Goal: Find contact information: Find contact information

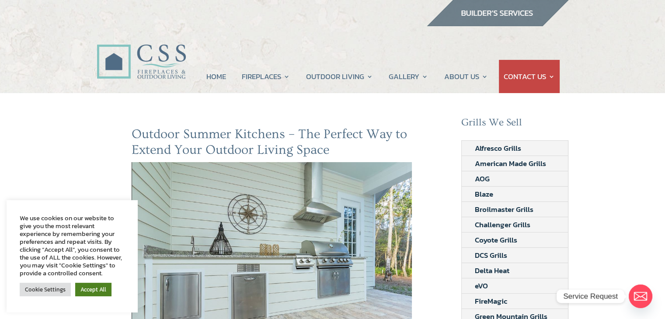
click at [97, 293] on link "Accept All" at bounding box center [93, 290] width 36 height 14
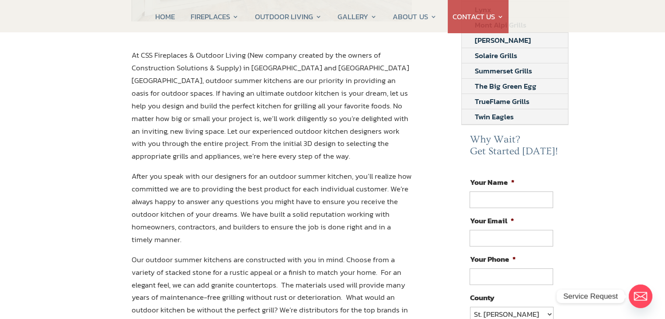
scroll to position [262, 0]
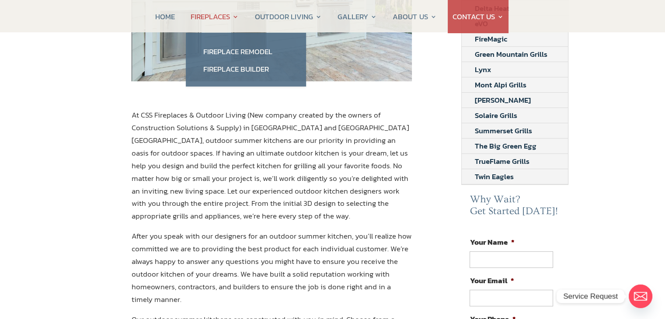
click at [211, 17] on link "FIREPLACES" at bounding box center [215, 16] width 48 height 33
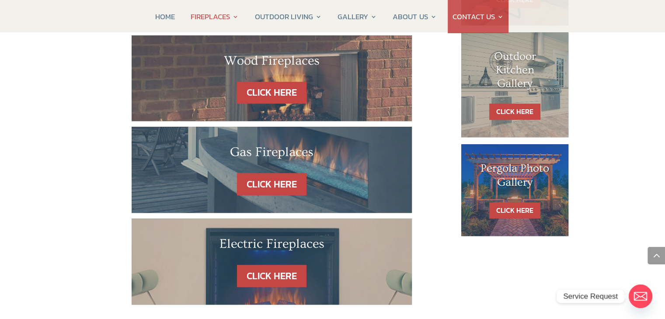
scroll to position [481, 0]
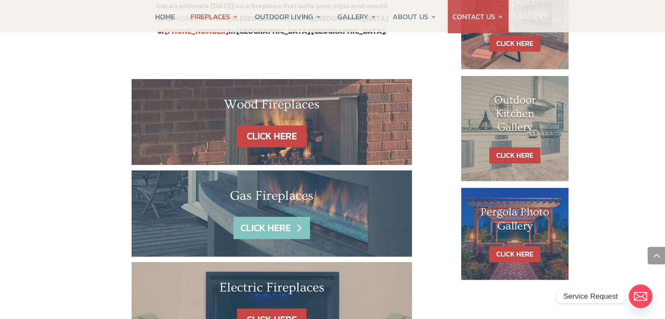
click at [263, 217] on link "CLICK HERE" at bounding box center [271, 228] width 76 height 22
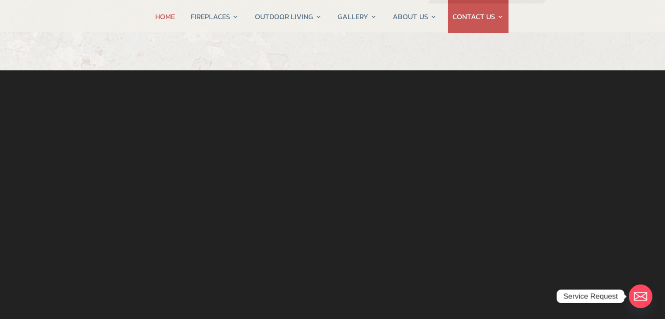
scroll to position [44, 0]
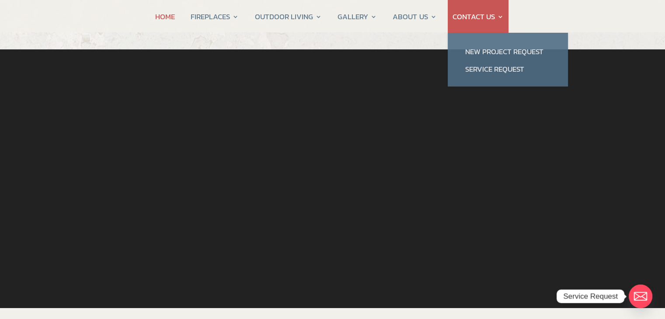
click at [495, 17] on link "CONTACT US" at bounding box center [477, 16] width 51 height 33
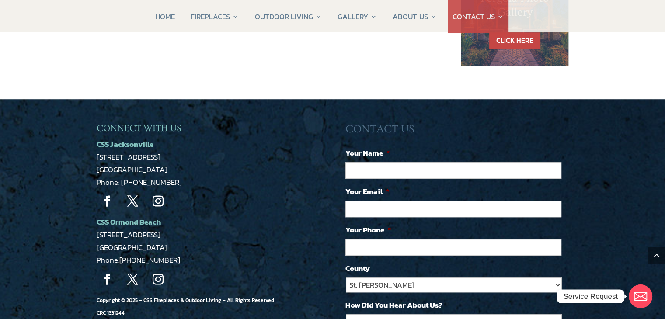
scroll to position [699, 0]
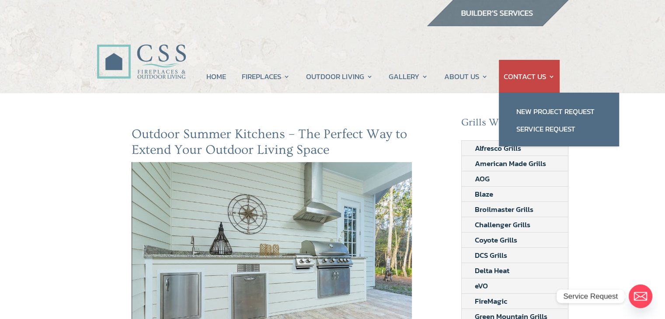
click at [516, 69] on link "CONTACT US" at bounding box center [528, 76] width 51 height 33
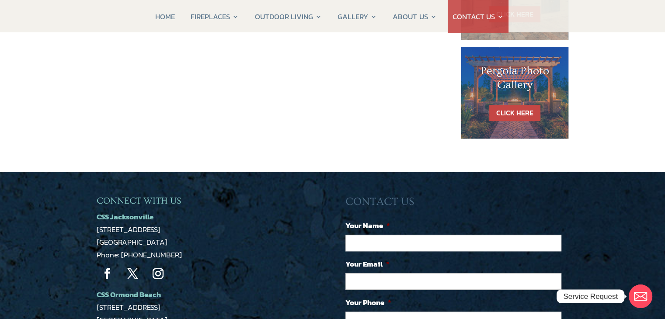
scroll to position [777, 0]
